Goal: Transaction & Acquisition: Purchase product/service

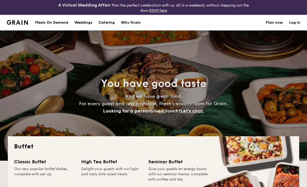
select select
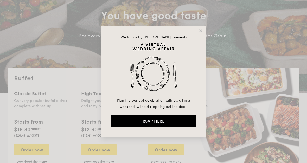
click at [199, 30] on icon at bounding box center [200, 30] width 3 height 3
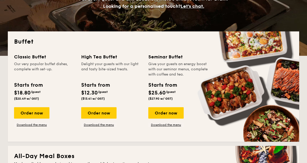
scroll to position [104, 0]
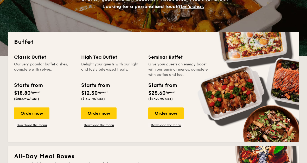
click at [29, 116] on div "Order now" at bounding box center [31, 113] width 35 height 11
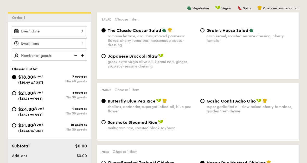
scroll to position [149, 0]
click at [16, 94] on input "$21.80 /guest ($23.76 w/ GST) 8 courses Min 30 guests" at bounding box center [14, 93] width 4 height 4
radio input "true"
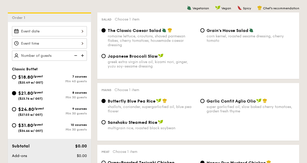
radio input "true"
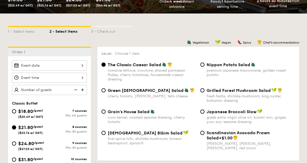
scroll to position [115, 0]
click at [81, 69] on div at bounding box center [49, 66] width 75 height 10
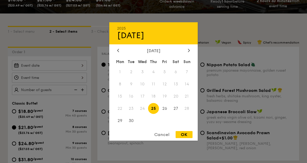
click at [186, 58] on div "2025 Sep [DATE] Tue Wed Thu Fri Sat Sun 1 2 3 4 5 6 7 8 9 10 11 12 13 14 15 16 …" at bounding box center [153, 81] width 88 height 118
click at [191, 59] on div "2025 Sep [DATE] Tue Wed Thu Fri Sat Sun 1 2 3 4 5 6 7 8 9 10 11 12 13 14 15 16 …" at bounding box center [153, 81] width 88 height 118
click at [187, 53] on div at bounding box center [188, 50] width 5 height 5
click at [189, 52] on icon at bounding box center [189, 50] width 2 height 3
click at [178, 78] on span "1" at bounding box center [175, 72] width 11 height 11
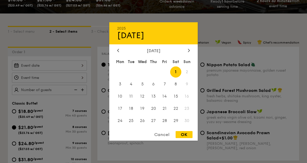
click at [185, 138] on div "OK" at bounding box center [183, 134] width 17 height 7
type input "[DATE]"
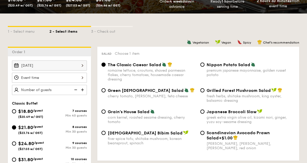
click at [85, 89] on img at bounding box center [83, 90] width 8 height 10
click at [83, 92] on img at bounding box center [83, 90] width 8 height 10
click at [82, 92] on img at bounding box center [83, 90] width 8 height 10
type input "30 guests"
click at [83, 77] on div at bounding box center [49, 78] width 75 height 10
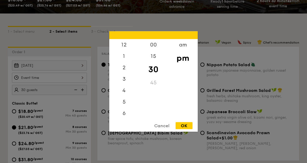
scroll to position [25, 0]
click at [127, 95] on div "6" at bounding box center [123, 88] width 29 height 11
click at [185, 129] on div "OK" at bounding box center [183, 125] width 17 height 7
type input "6:30PM"
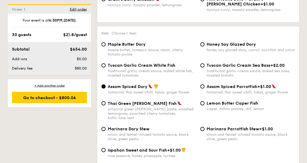
scroll to position [514, 0]
click at [105, 152] on input "Ispahan Sweet and Sour Fish +$1.00 rose essence, honey pineapple, lychee" at bounding box center [103, 150] width 4 height 4
radio input "true"
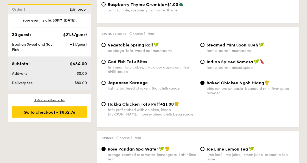
scroll to position [899, 0]
click at [105, 106] on input "Hakka Chicken Tofu Puff +$1.00 tofu puff stuffed with chicken, kicap [PERSON_NA…" at bounding box center [103, 104] width 4 height 4
radio input "true"
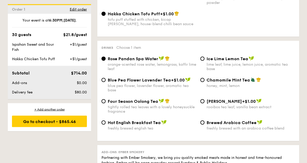
scroll to position [1003, 0]
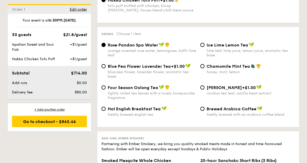
click at [105, 90] on input "Four Season Oolong Tea tightly rolled tea leaves with a lovely honeysuckle frag…" at bounding box center [103, 87] width 4 height 4
radio input "true"
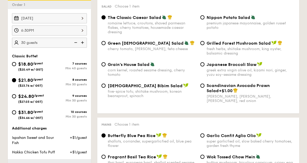
scroll to position [154, 0]
